Goal: Information Seeking & Learning: Learn about a topic

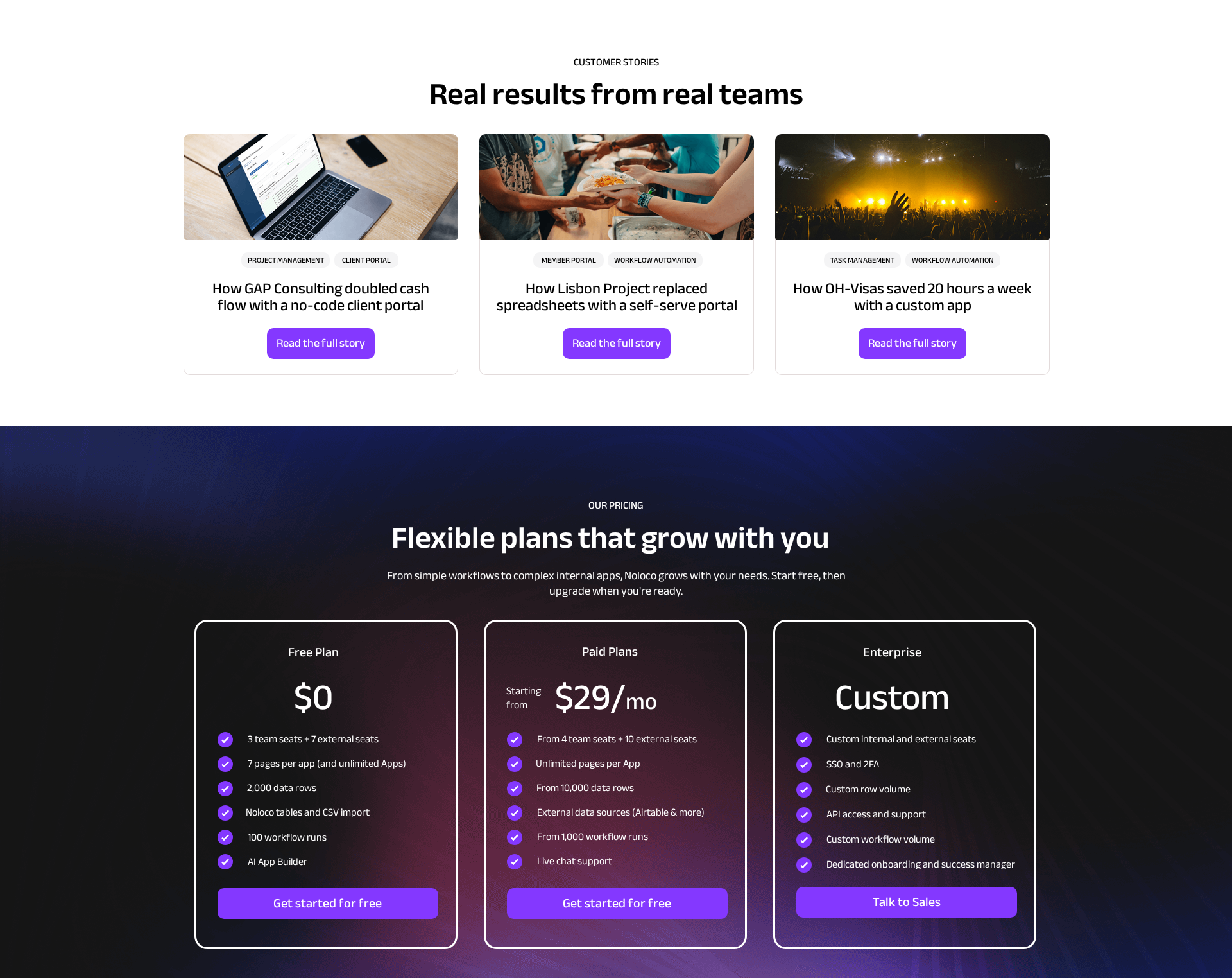
scroll to position [3766, 0]
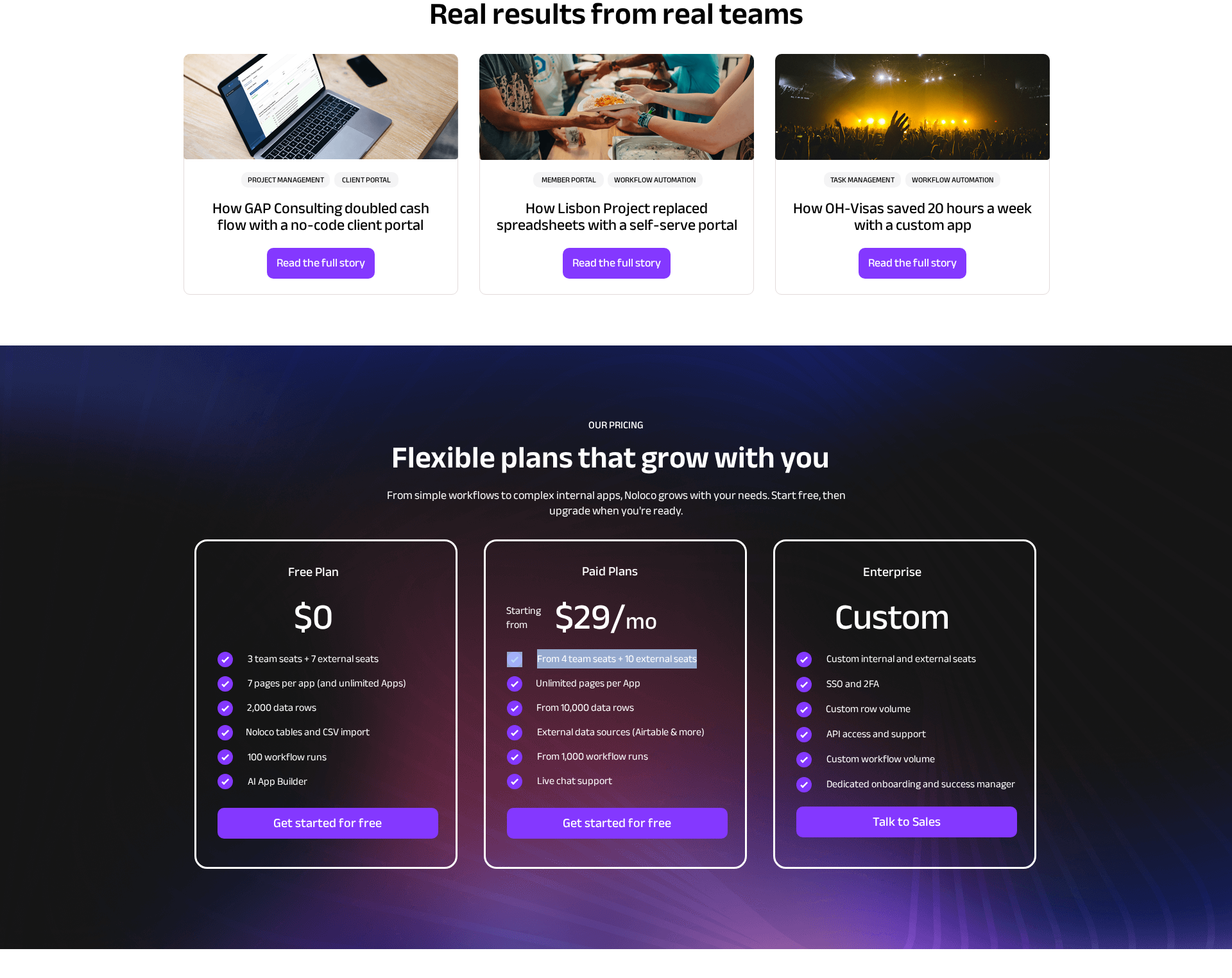
drag, startPoint x: 697, startPoint y: 659, endPoint x: 535, endPoint y: 657, distance: 162.0
click at [535, 657] on div "From 4 team seats + 10 external seats" at bounding box center [616, 659] width 218 height 15
click at [589, 666] on span "From 4 team seats + 10 external seats" at bounding box center [618, 659] width 160 height 19
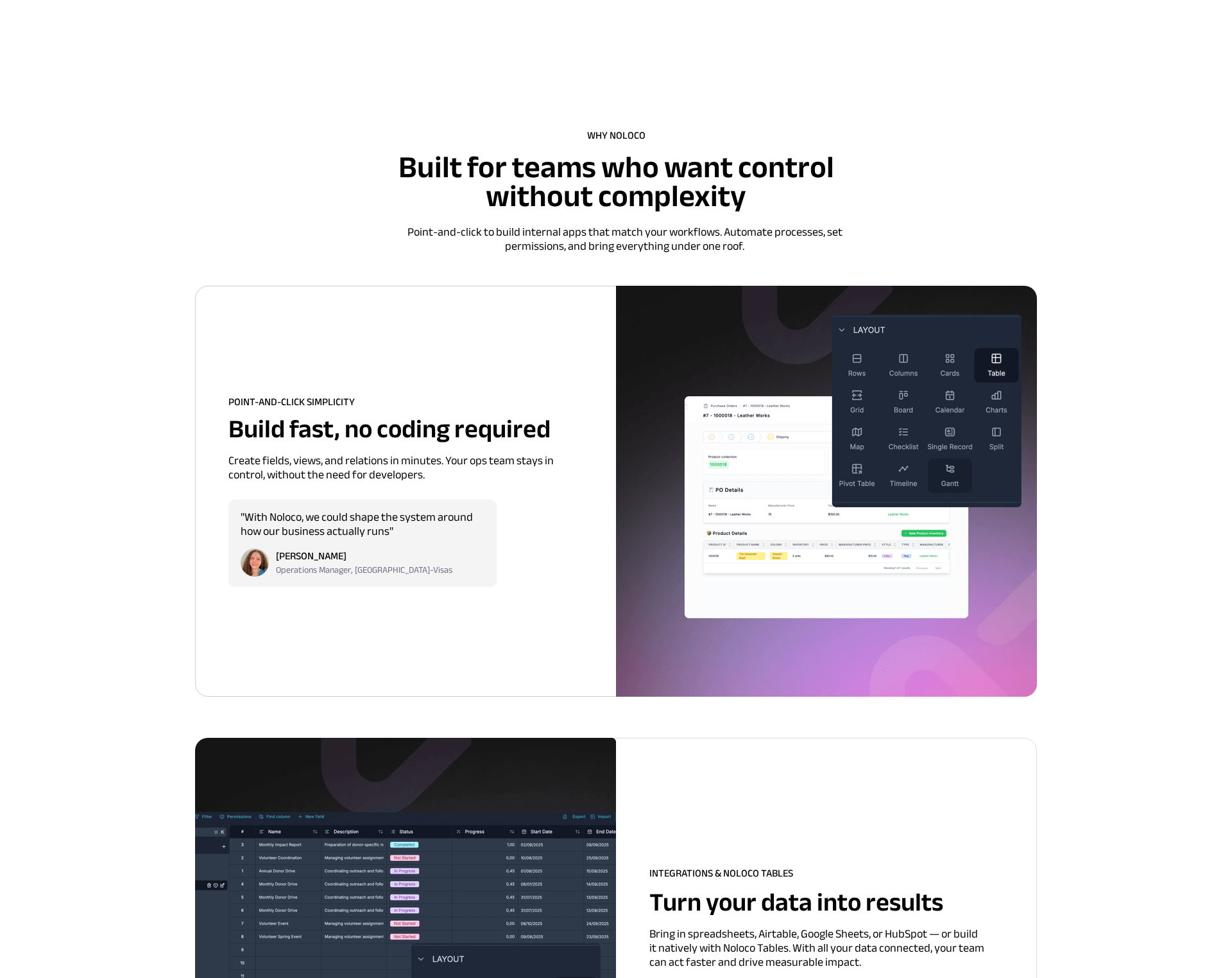
scroll to position [0, 0]
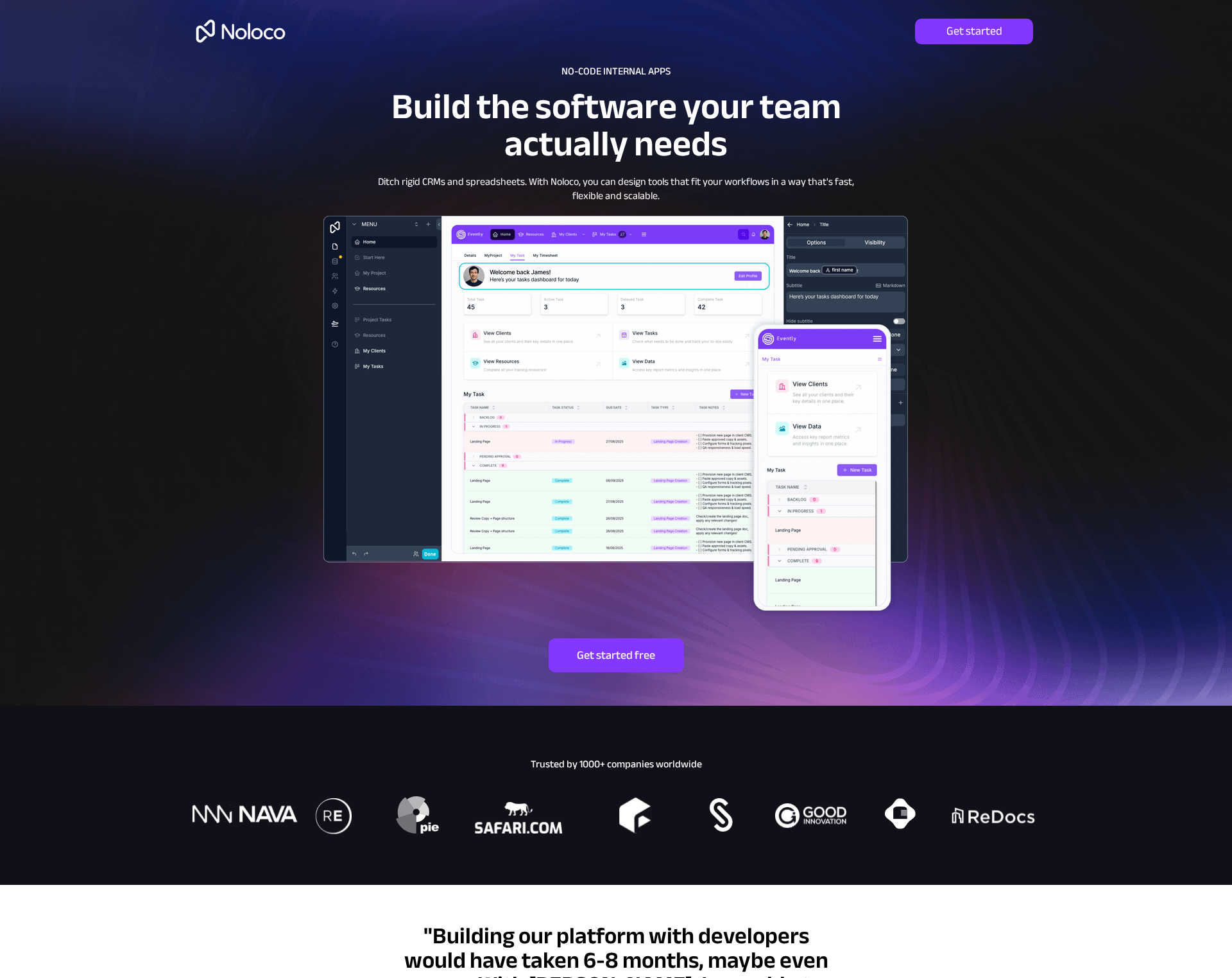
click at [252, 41] on img at bounding box center [241, 31] width 99 height 42
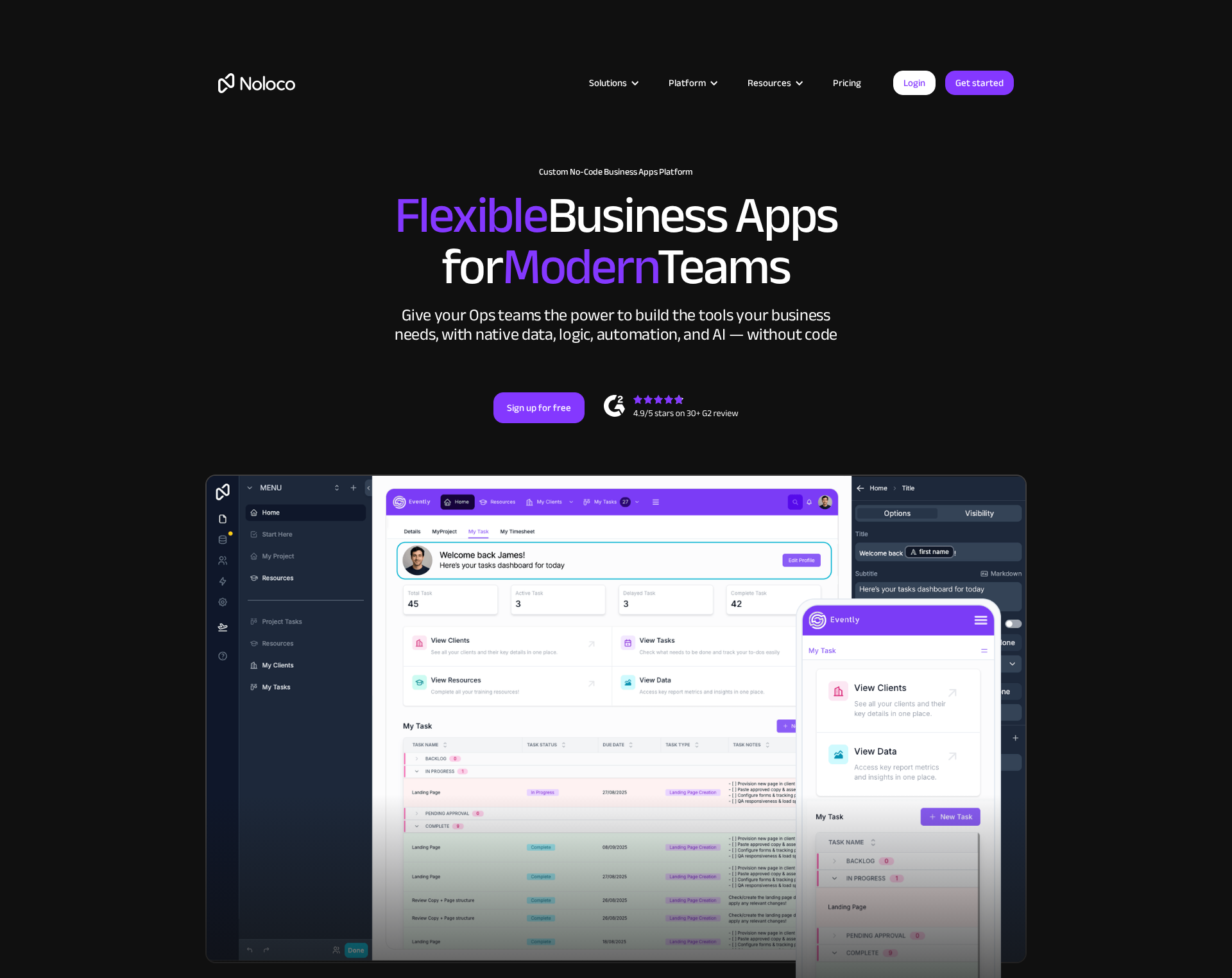
click at [842, 79] on link "Pricing" at bounding box center [846, 82] width 60 height 17
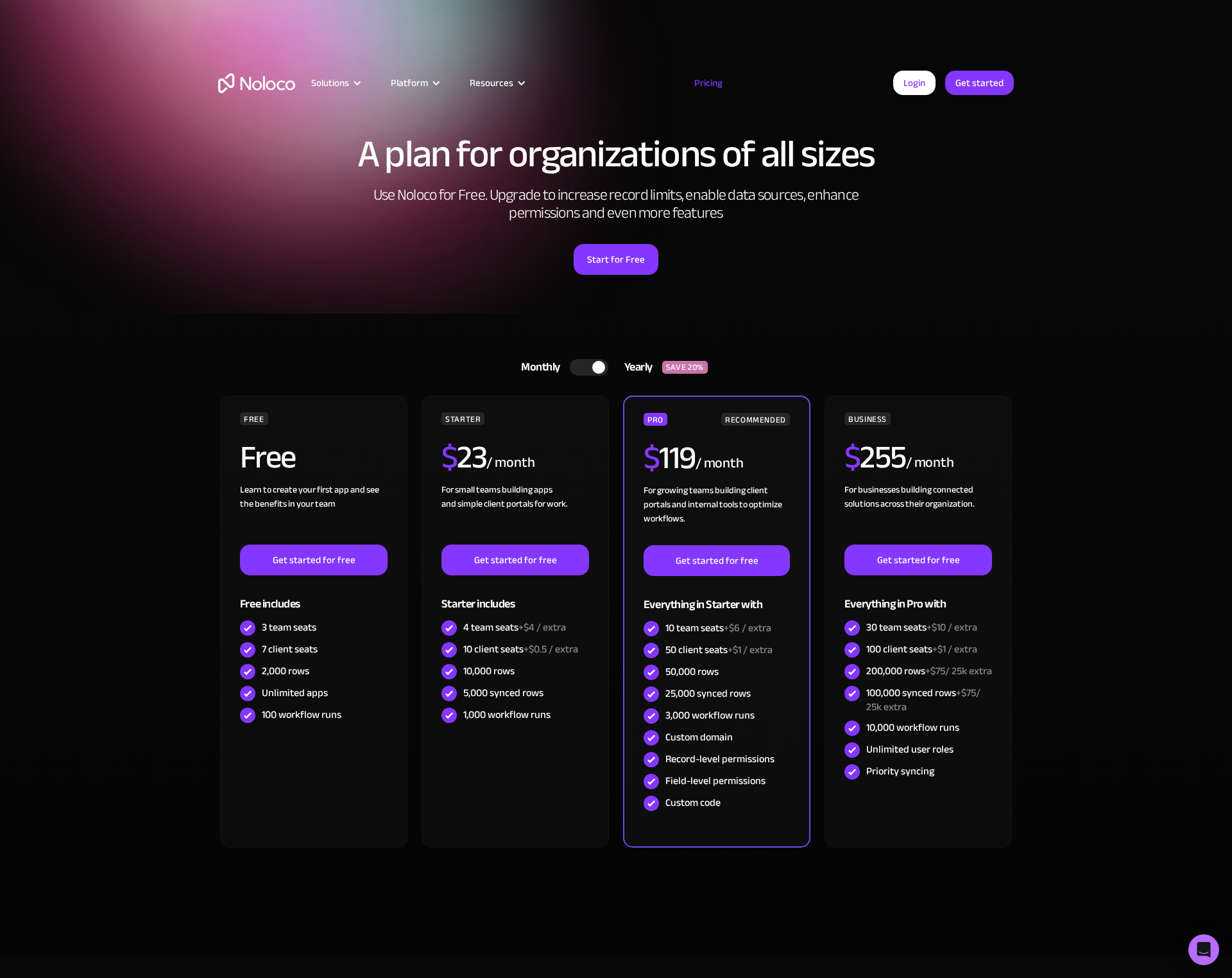
click at [593, 366] on div at bounding box center [599, 367] width 13 height 13
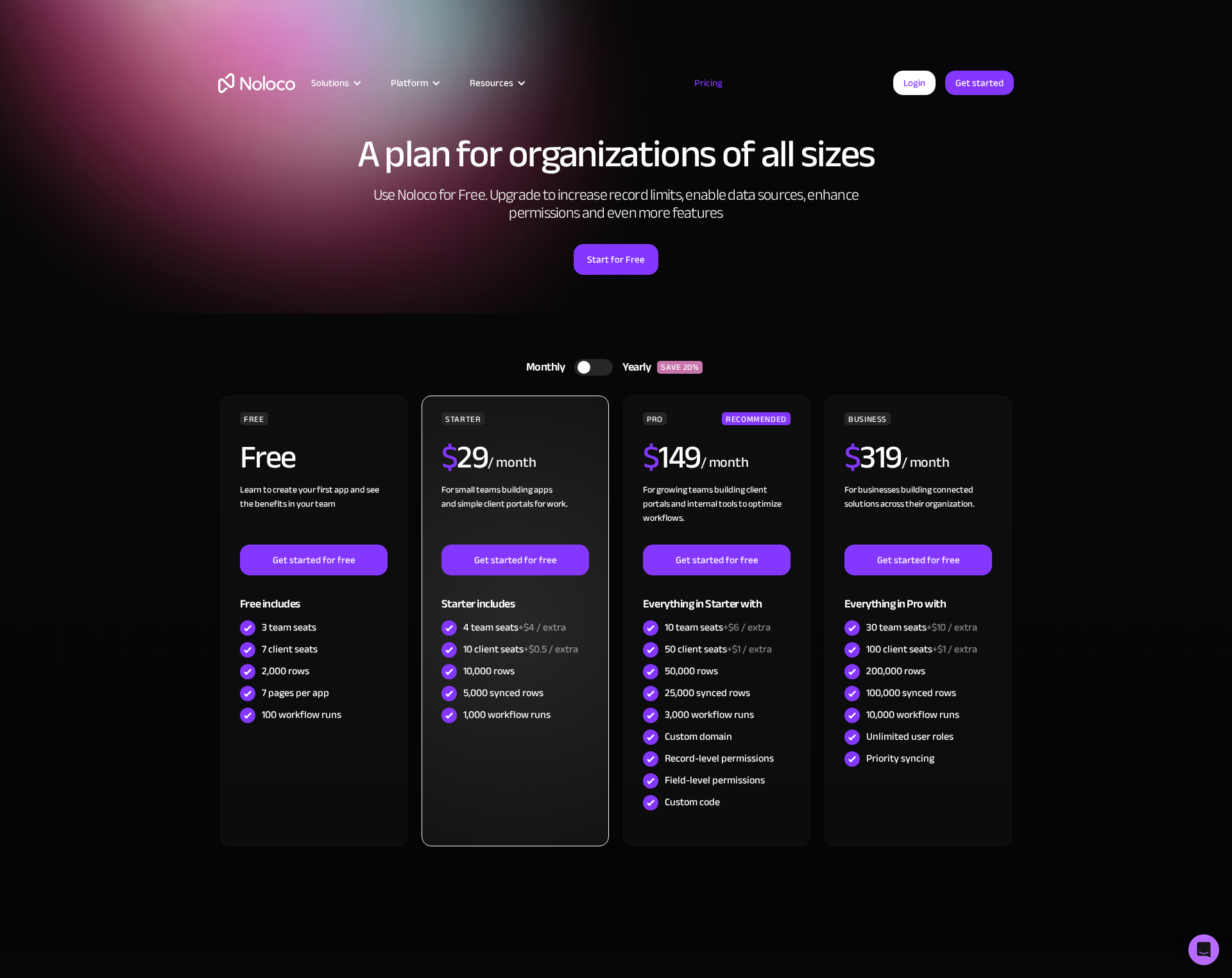
click at [497, 504] on div "For small teams building apps and simple client portals for work. ‍" at bounding box center [515, 513] width 148 height 62
click at [502, 459] on div "/ month" at bounding box center [512, 463] width 48 height 21
click at [502, 462] on div "/ month" at bounding box center [512, 463] width 48 height 21
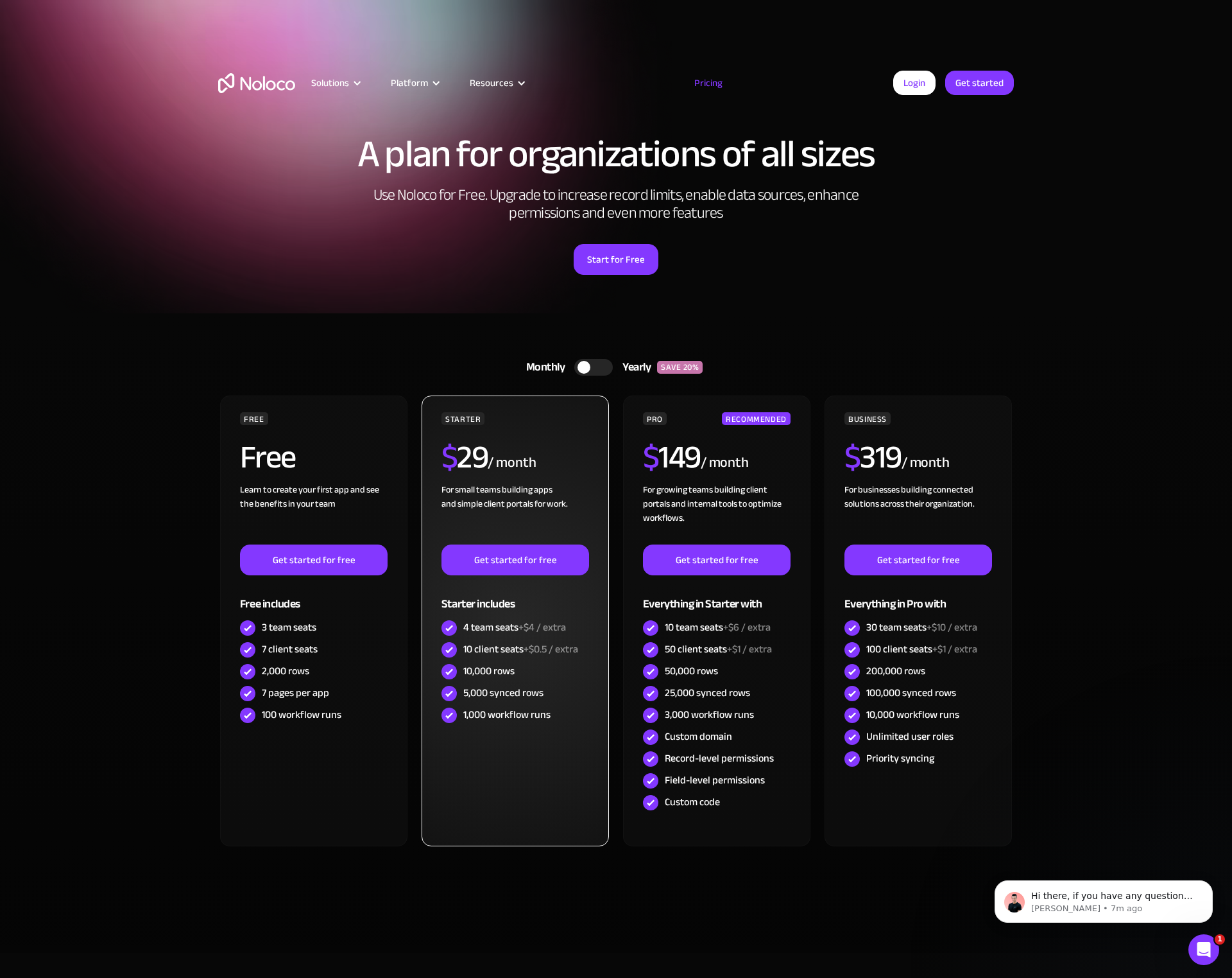
click at [504, 671] on div "10,000 rows" at bounding box center [489, 671] width 51 height 14
click at [504, 671] on div "10,000 rows" at bounding box center [489, 671] width 51 height 14
click at [468, 674] on div "10,000 rows" at bounding box center [489, 671] width 51 height 14
drag, startPoint x: 465, startPoint y: 672, endPoint x: 508, endPoint y: 676, distance: 43.2
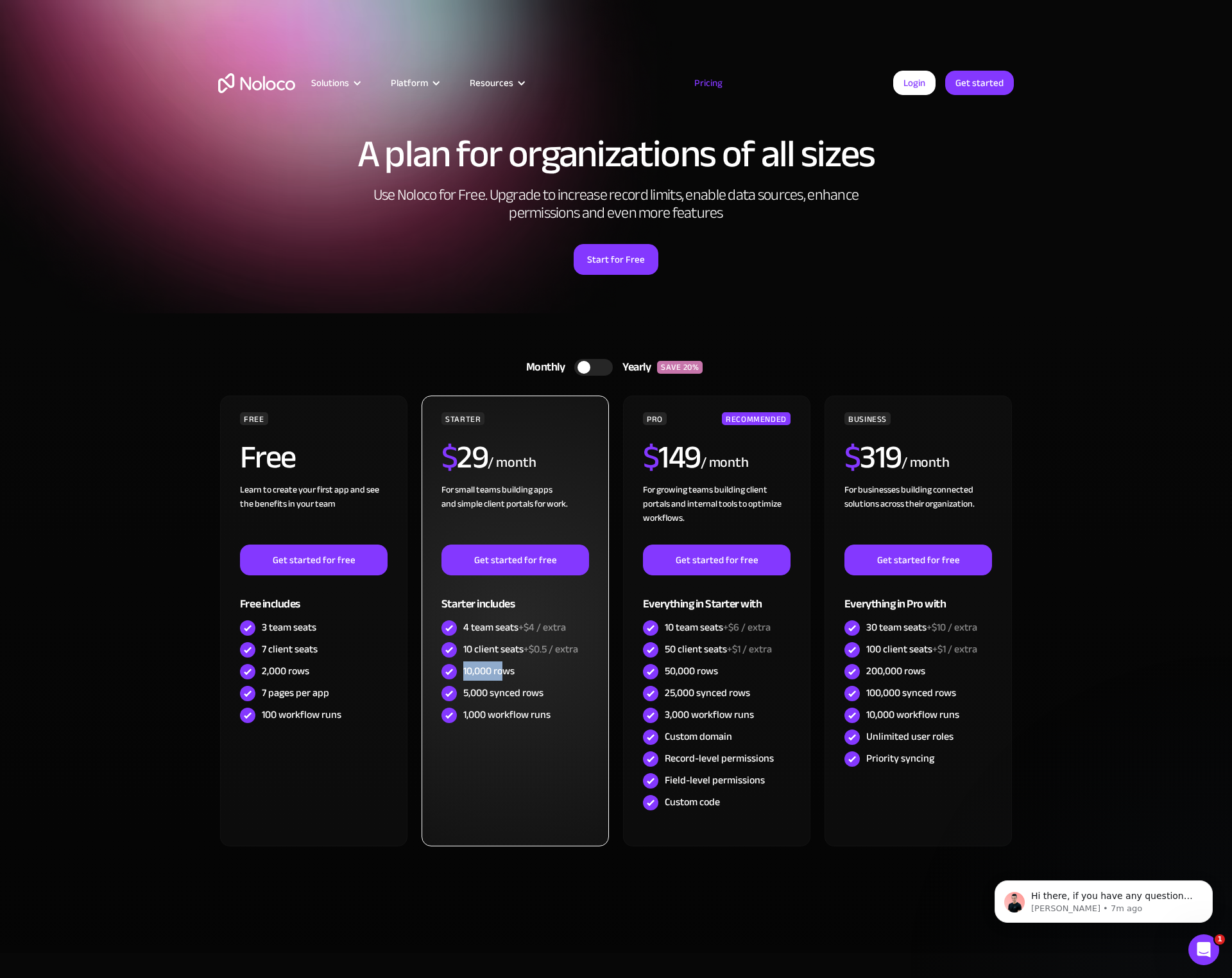
click at [504, 675] on div "10,000 rows" at bounding box center [515, 671] width 148 height 22
click at [517, 675] on div "10,000 rows" at bounding box center [515, 671] width 148 height 22
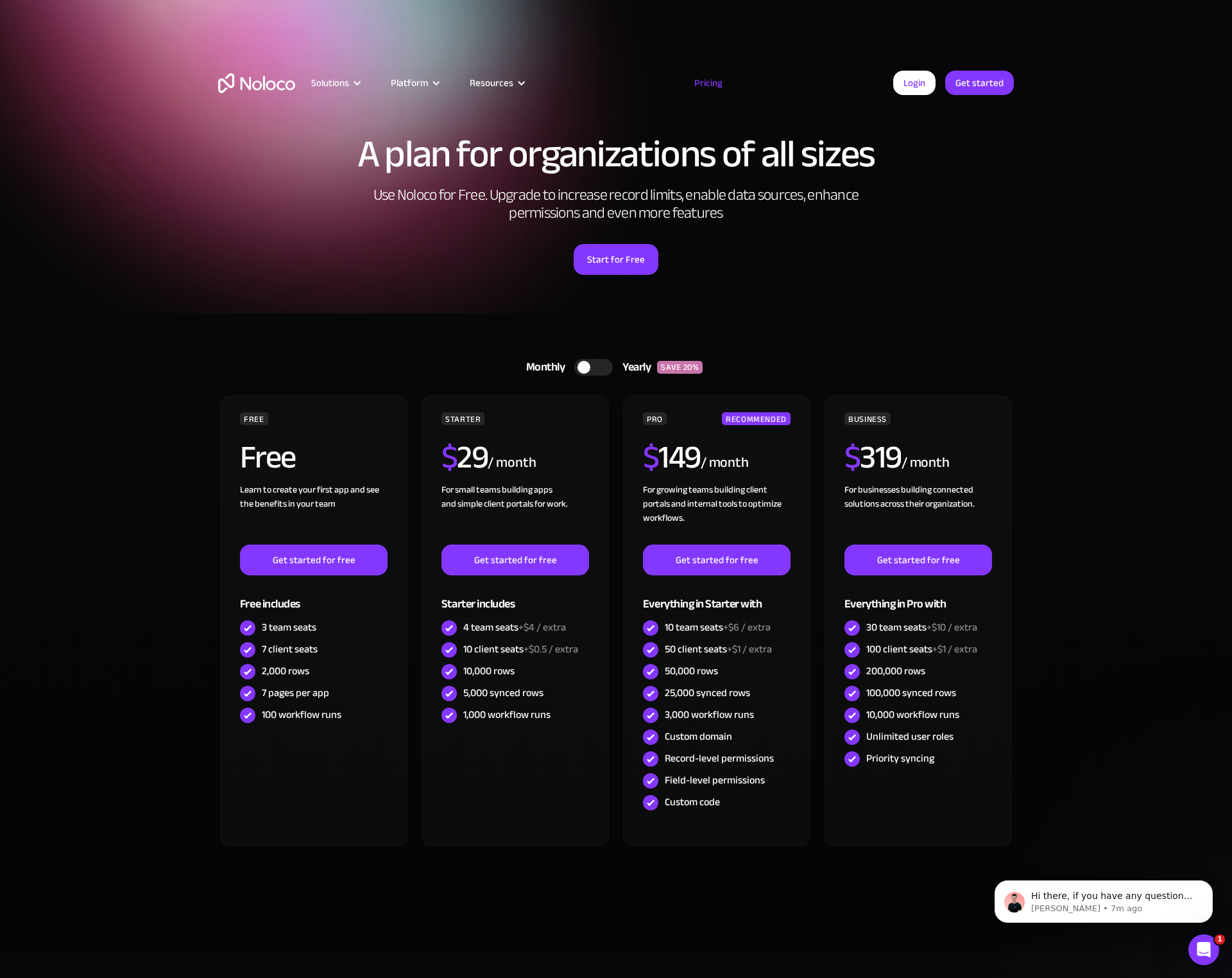
click at [261, 73] on img "home" at bounding box center [257, 82] width 77 height 20
click at [266, 86] on img "home" at bounding box center [257, 82] width 77 height 20
